Goal: Task Accomplishment & Management: Use online tool/utility

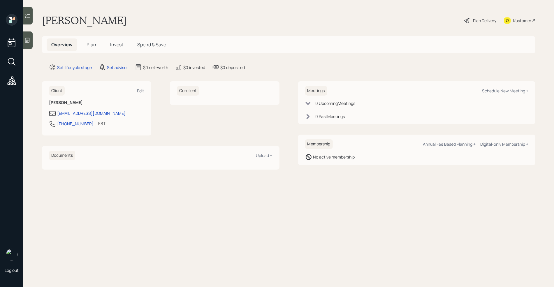
click at [27, 37] on icon at bounding box center [27, 40] width 6 height 6
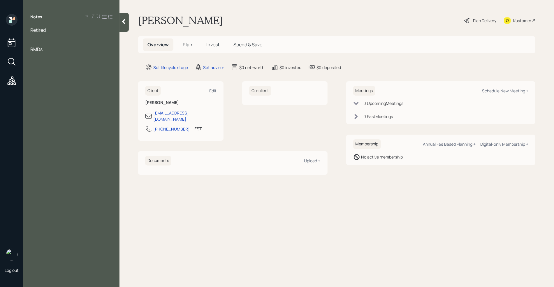
click at [34, 41] on div at bounding box center [71, 43] width 82 height 6
click at [38, 51] on span "401j- 100k" at bounding box center [40, 49] width 21 height 6
click at [53, 69] on div "Notes Retired Assets 401k- 100k RMDs" at bounding box center [71, 147] width 96 height 266
click at [47, 66] on div "Notes Retired Assets 401k- 100k RMDs" at bounding box center [71, 147] width 96 height 266
click at [47, 62] on div "RMDs" at bounding box center [71, 62] width 82 height 6
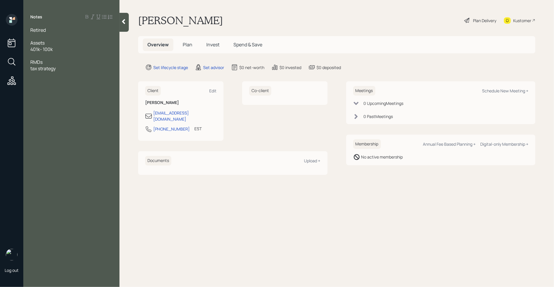
click at [30, 57] on div "Retired Assets 401k- 100k RMDs tax strategy" at bounding box center [71, 49] width 96 height 45
click at [32, 57] on div at bounding box center [71, 55] width 82 height 6
click at [43, 35] on div at bounding box center [71, 36] width 82 height 6
click at [50, 29] on div "Retired" at bounding box center [71, 30] width 82 height 6
click at [41, 37] on div "Age" at bounding box center [71, 36] width 82 height 6
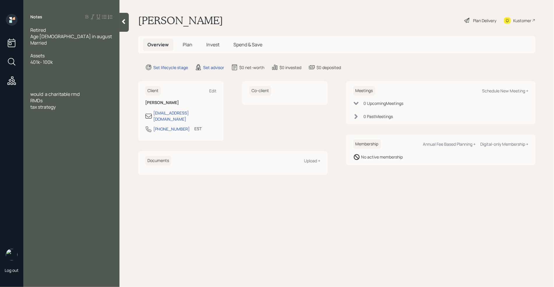
click at [60, 62] on div "401k- 100k" at bounding box center [71, 62] width 82 height 6
click at [36, 70] on div at bounding box center [71, 68] width 82 height 6
click at [42, 100] on div at bounding box center [71, 100] width 82 height 6
click at [41, 54] on span "Assets" at bounding box center [37, 55] width 14 height 6
click at [59, 40] on div "Married" at bounding box center [71, 43] width 82 height 6
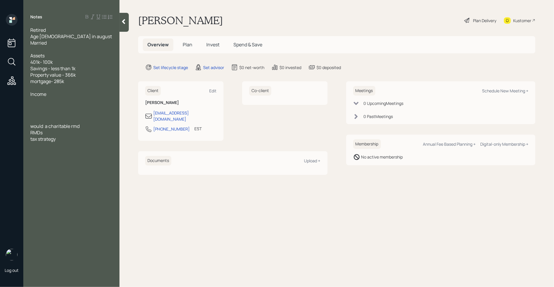
click at [34, 52] on span "Assets" at bounding box center [37, 55] width 14 height 6
click at [62, 44] on div "Married" at bounding box center [71, 43] width 82 height 6
click at [38, 98] on div at bounding box center [71, 100] width 82 height 6
click at [50, 108] on span "income - 8k" at bounding box center [42, 107] width 25 height 6
click at [45, 101] on div "SS" at bounding box center [71, 100] width 82 height 6
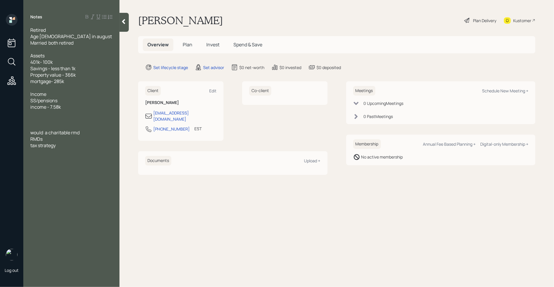
click at [57, 107] on span "income - 7.58k" at bounding box center [45, 107] width 31 height 6
click at [67, 106] on div "income - 7.5k-8k" at bounding box center [71, 107] width 82 height 6
click at [48, 137] on div at bounding box center [71, 139] width 82 height 6
click at [33, 153] on div at bounding box center [71, 152] width 82 height 6
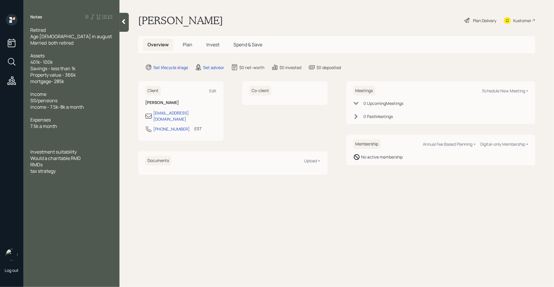
click at [76, 141] on div at bounding box center [71, 139] width 82 height 6
click at [37, 150] on span "Investment suitability" at bounding box center [53, 152] width 46 height 6
click at [32, 145] on div at bounding box center [71, 145] width 82 height 6
click at [59, 174] on div "tax strategy" at bounding box center [71, 171] width 82 height 6
click at [501, 94] on div "Meetings Schedule New Meeting +" at bounding box center [441, 91] width 176 height 10
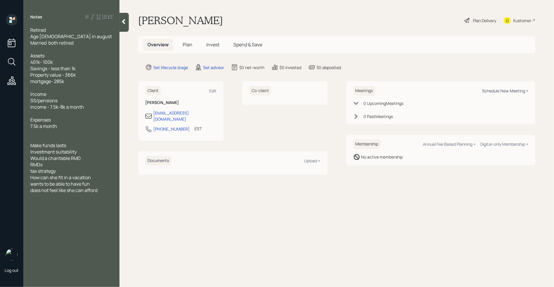
click at [502, 93] on div "Schedule New Meeting +" at bounding box center [505, 91] width 46 height 6
select select "round-[PERSON_NAME]"
click at [523, 22] on div "Kustomer" at bounding box center [523, 20] width 18 height 6
